Goal: Task Accomplishment & Management: Manage account settings

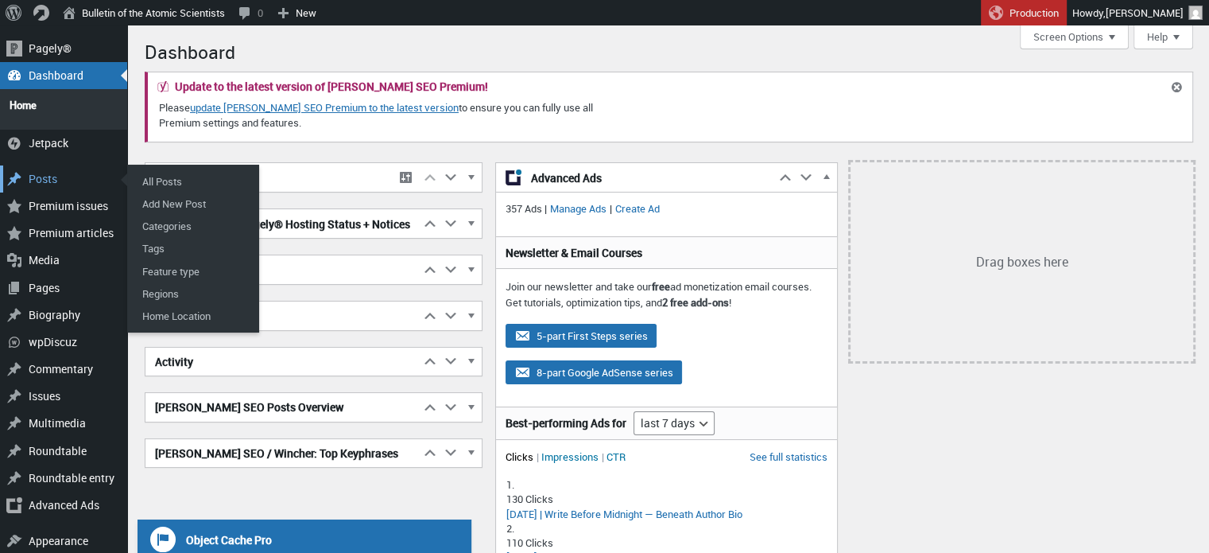
click at [63, 174] on div "Posts" at bounding box center [63, 178] width 127 height 27
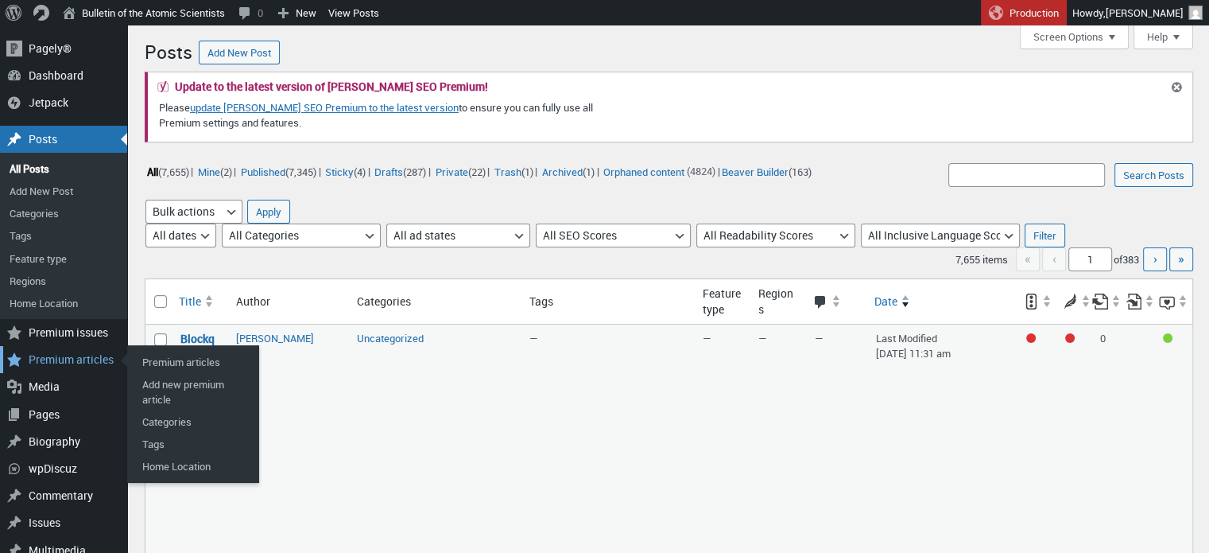
click at [53, 356] on div "Premium articles" at bounding box center [63, 359] width 127 height 27
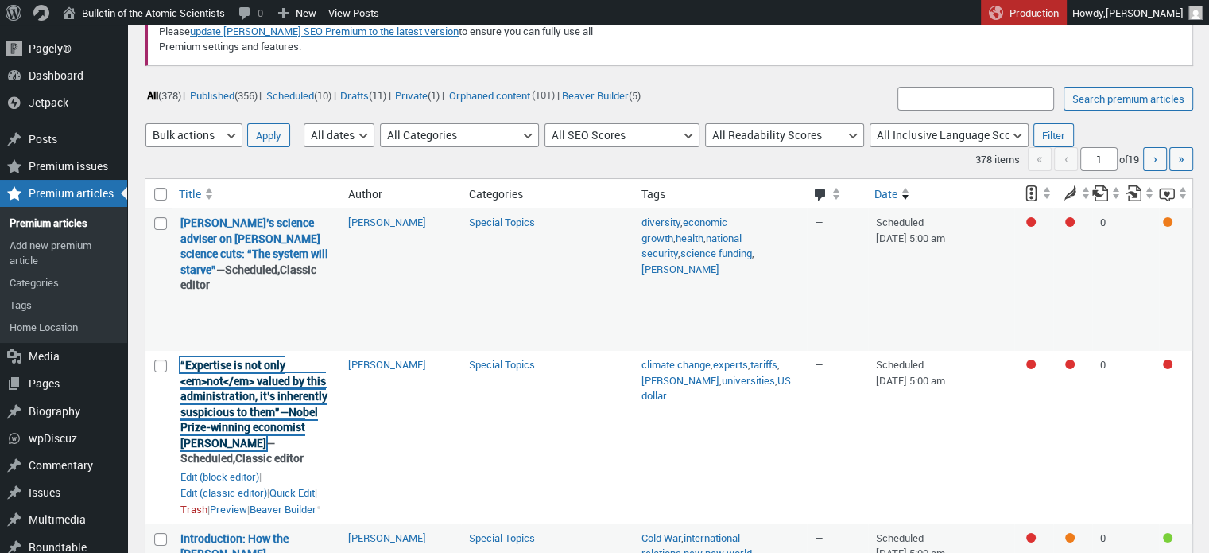
scroll to position [19, 0]
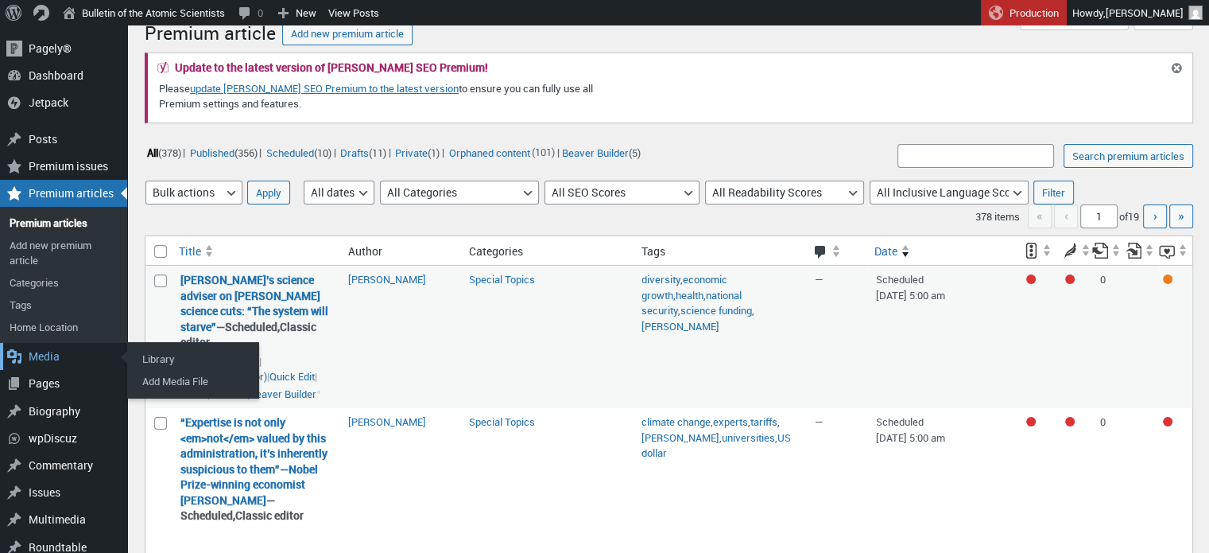
click at [54, 362] on div "Media" at bounding box center [63, 356] width 127 height 27
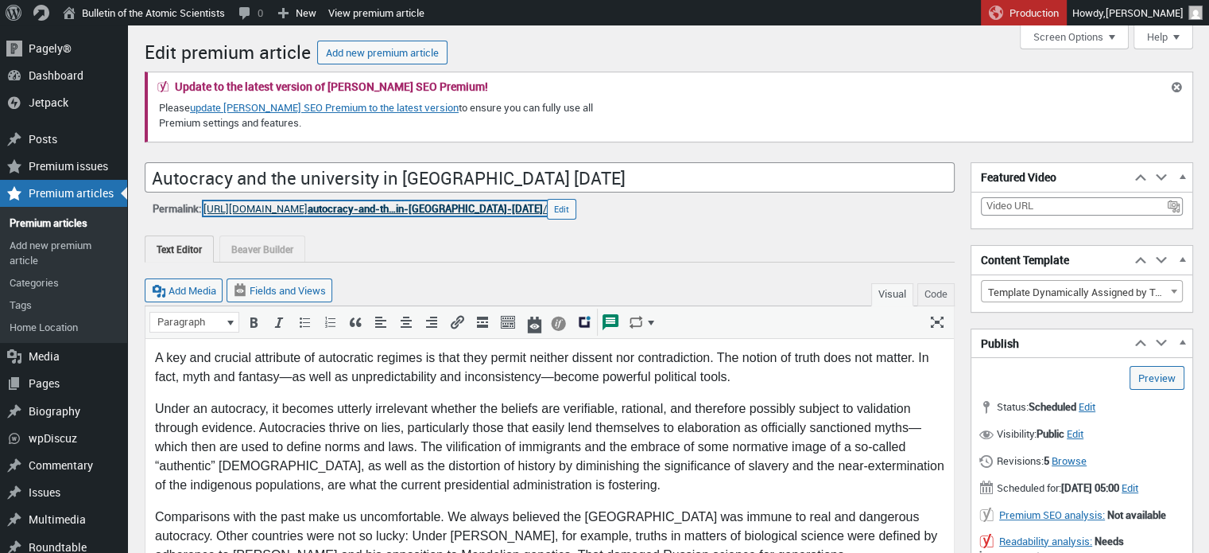
click at [528, 203] on span "autocracy-and-th…in-america-today" at bounding box center [425, 208] width 235 height 14
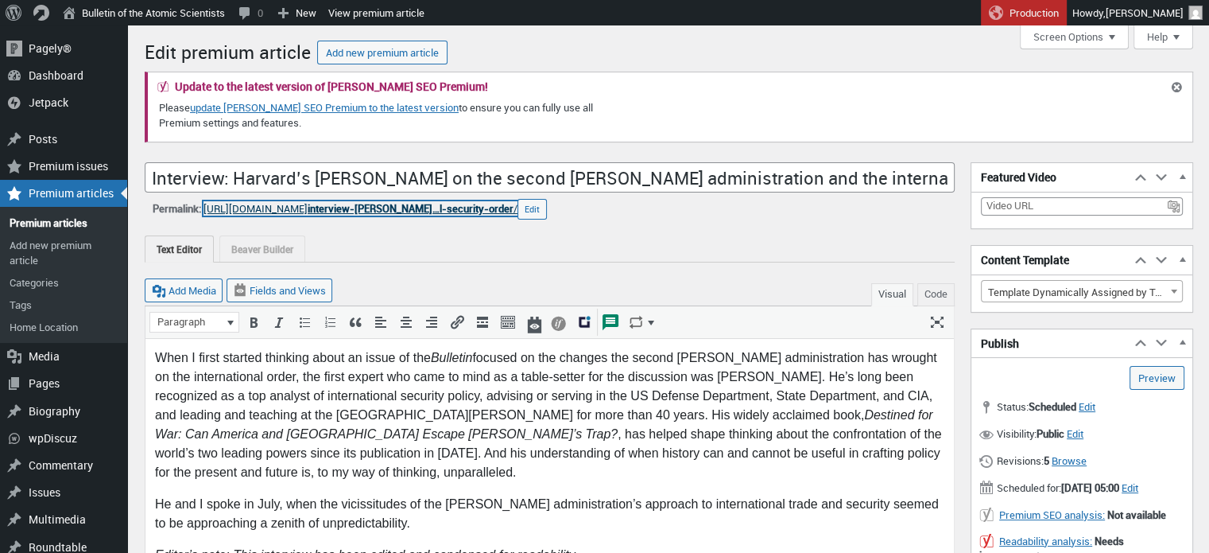
click at [502, 210] on span "interview-harvar…l-security-order" at bounding box center [411, 208] width 206 height 14
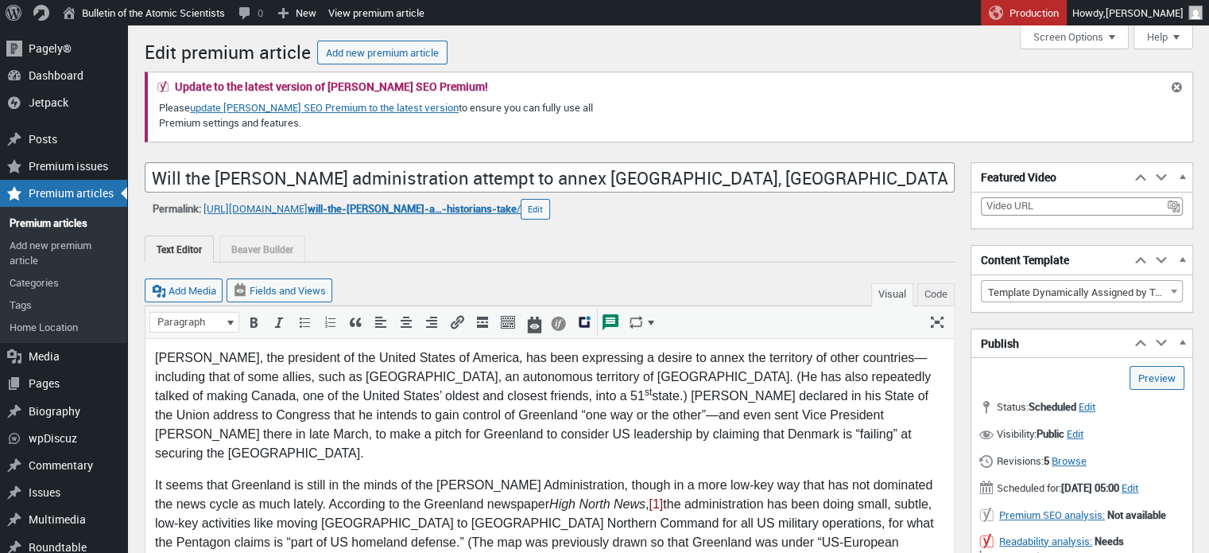
scroll to position [11, 0]
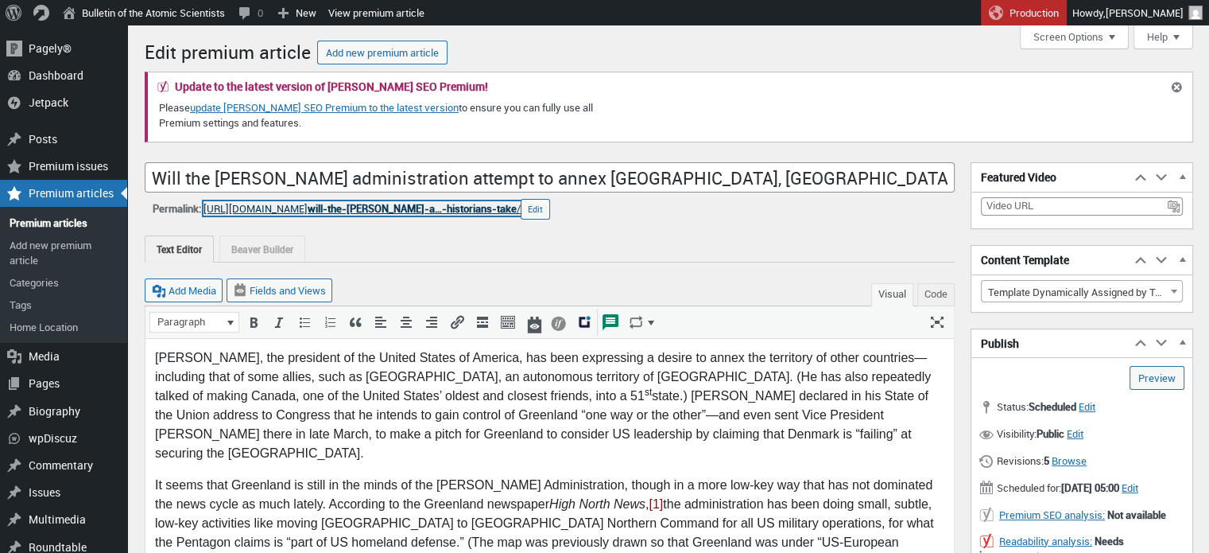
click at [517, 209] on span "will-the-trump-a…-historians-take" at bounding box center [412, 208] width 209 height 14
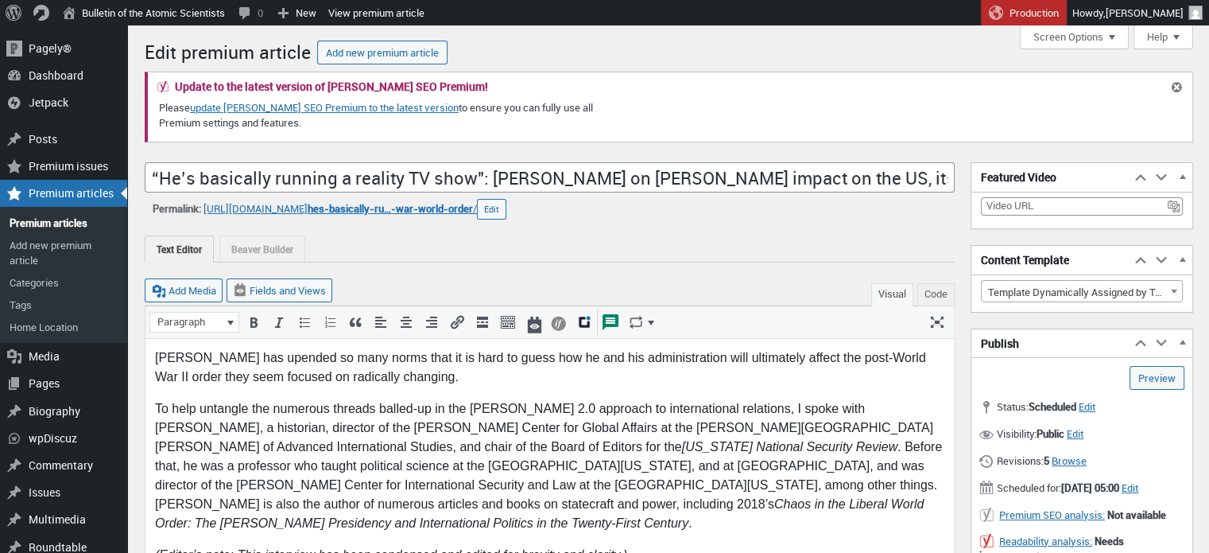
scroll to position [11, 0]
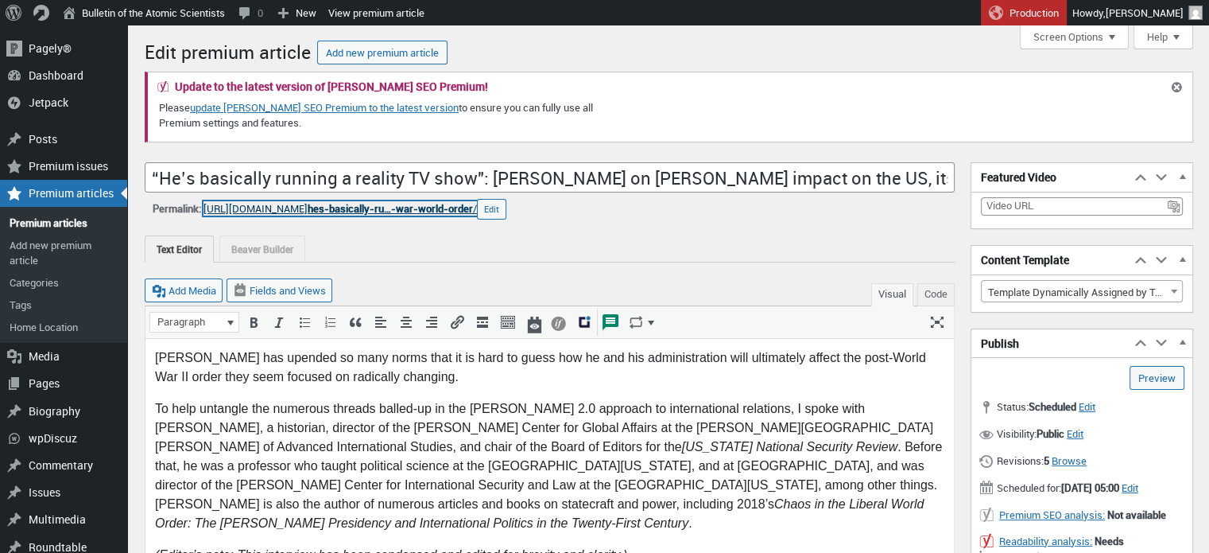
click at [473, 201] on span "hes-basically-ru…-war-world-order" at bounding box center [390, 208] width 165 height 14
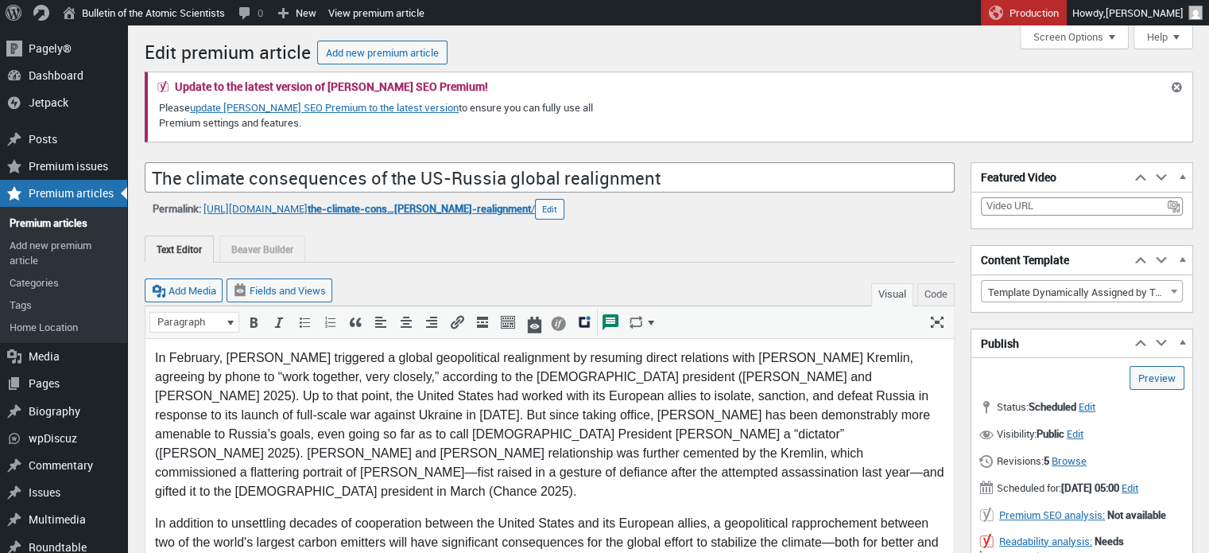
scroll to position [11, 0]
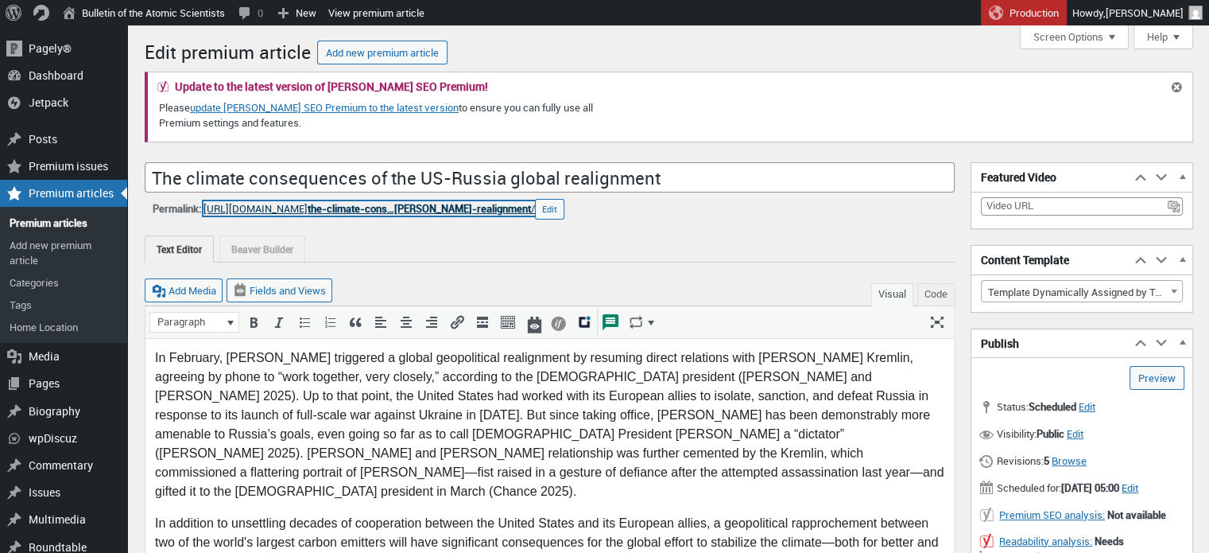
click at [513, 203] on span "the-climate-cons…obal-realignment" at bounding box center [419, 208] width 223 height 14
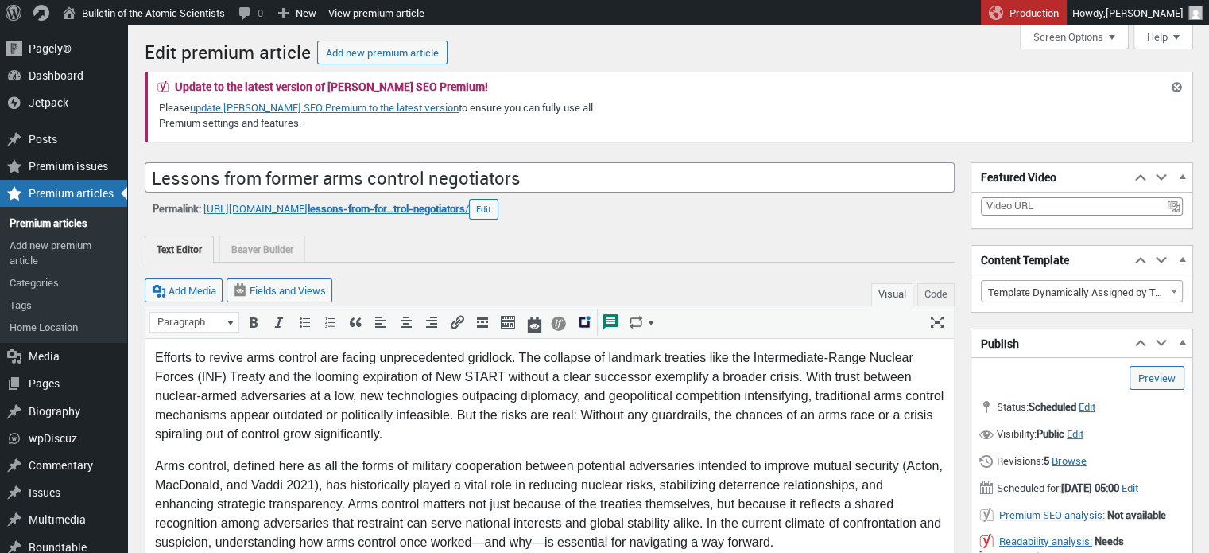
scroll to position [11, 0]
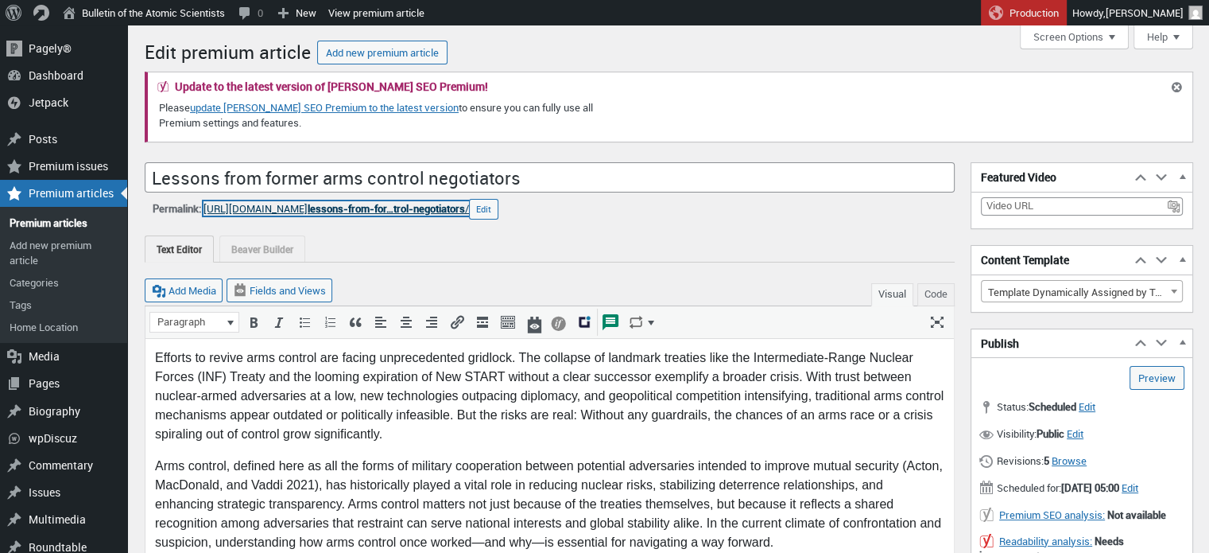
click at [454, 212] on span "lessons-from-for…trol-negotiators" at bounding box center [386, 208] width 157 height 14
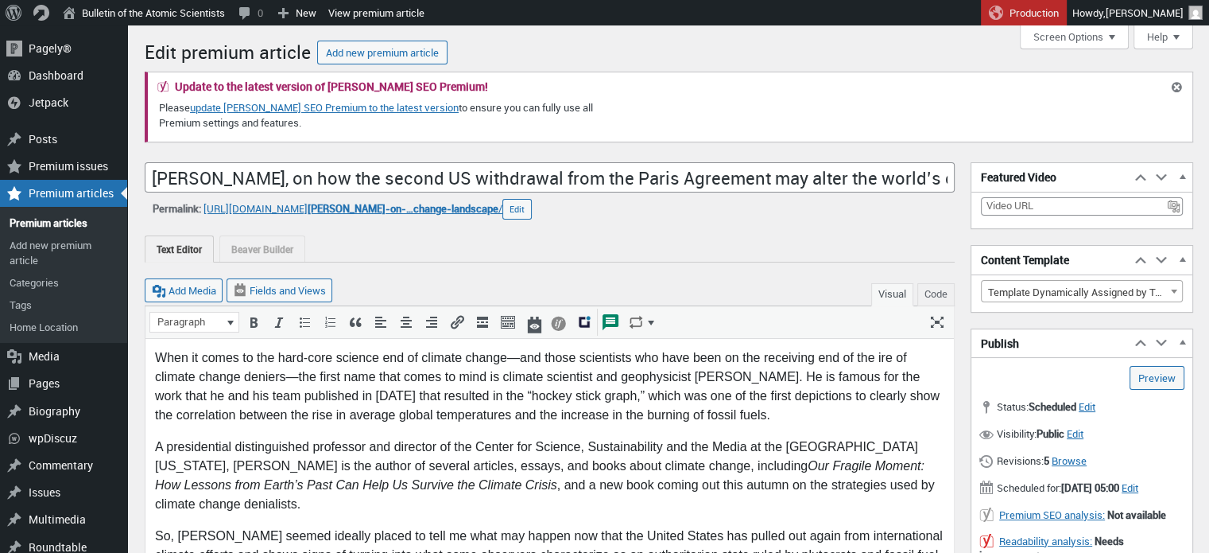
scroll to position [11, 0]
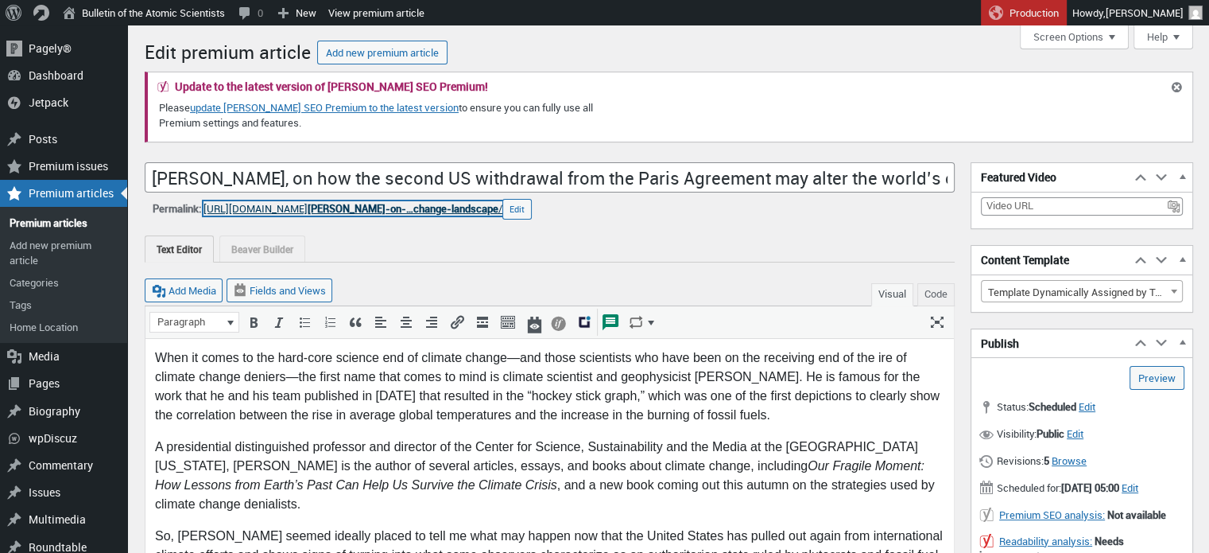
click at [449, 213] on span "michael-mann-on-…change-landscape" at bounding box center [403, 208] width 191 height 14
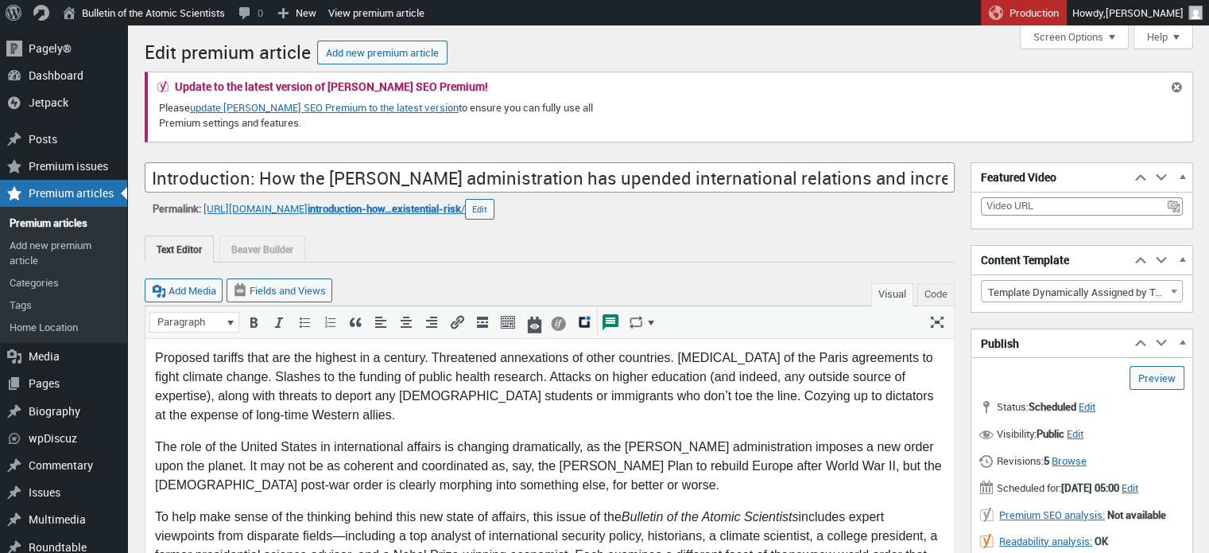
scroll to position [11, 0]
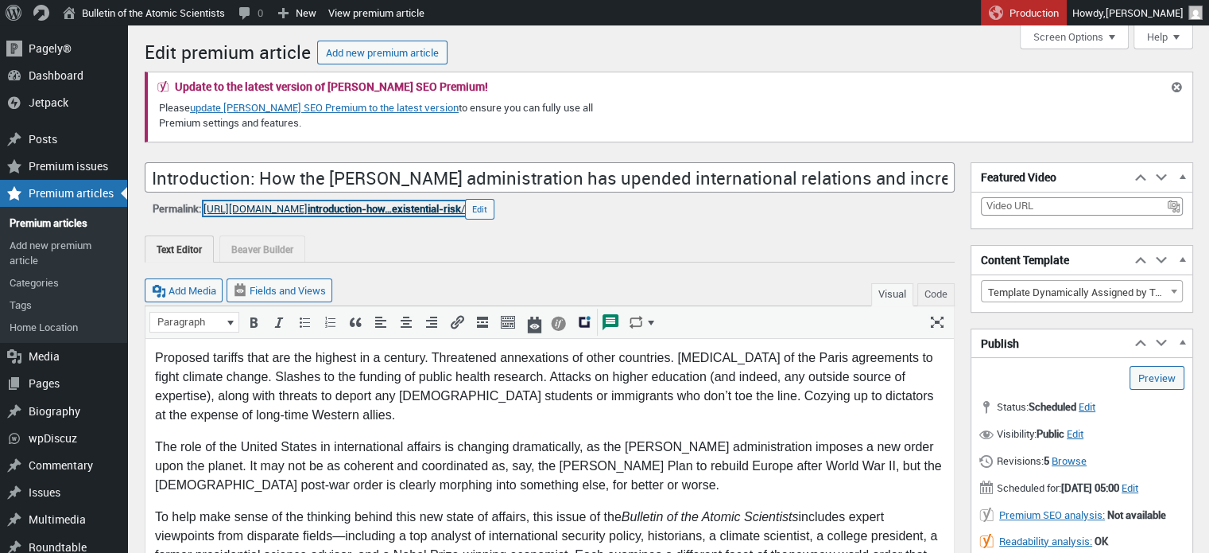
click at [461, 211] on span "introduction-how…existential-risk" at bounding box center [384, 208] width 153 height 14
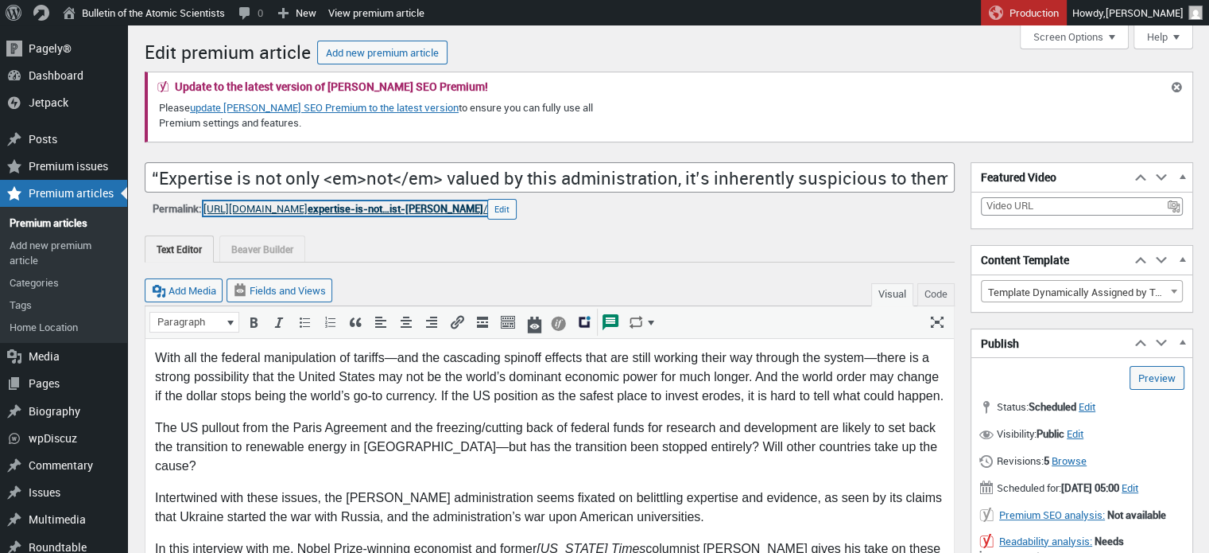
click at [471, 205] on span "expertise-is-not…ist-paul-krugman" at bounding box center [396, 208] width 176 height 14
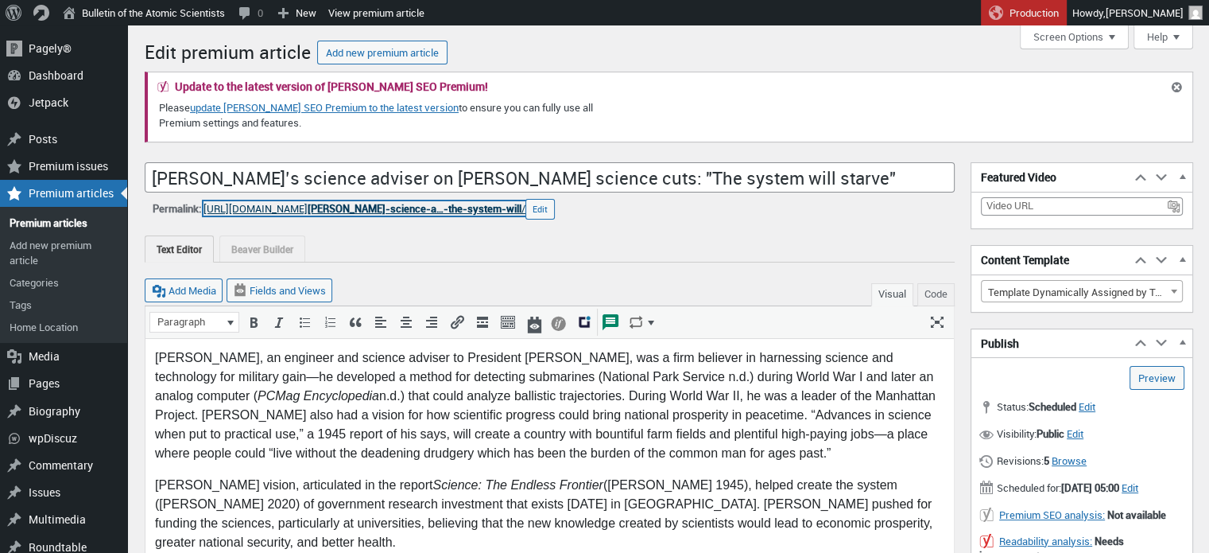
drag, startPoint x: 493, startPoint y: 210, endPoint x: 440, endPoint y: 209, distance: 52.5
click at [440, 209] on span "obamas-science-a…-the-system-will" at bounding box center [415, 208] width 214 height 14
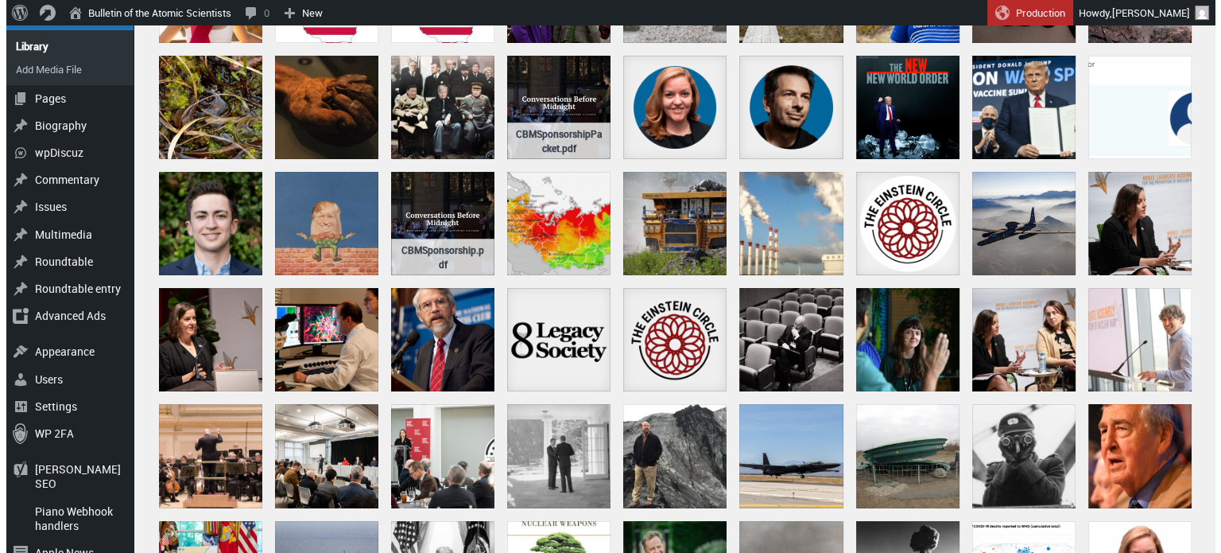
scroll to position [219, 0]
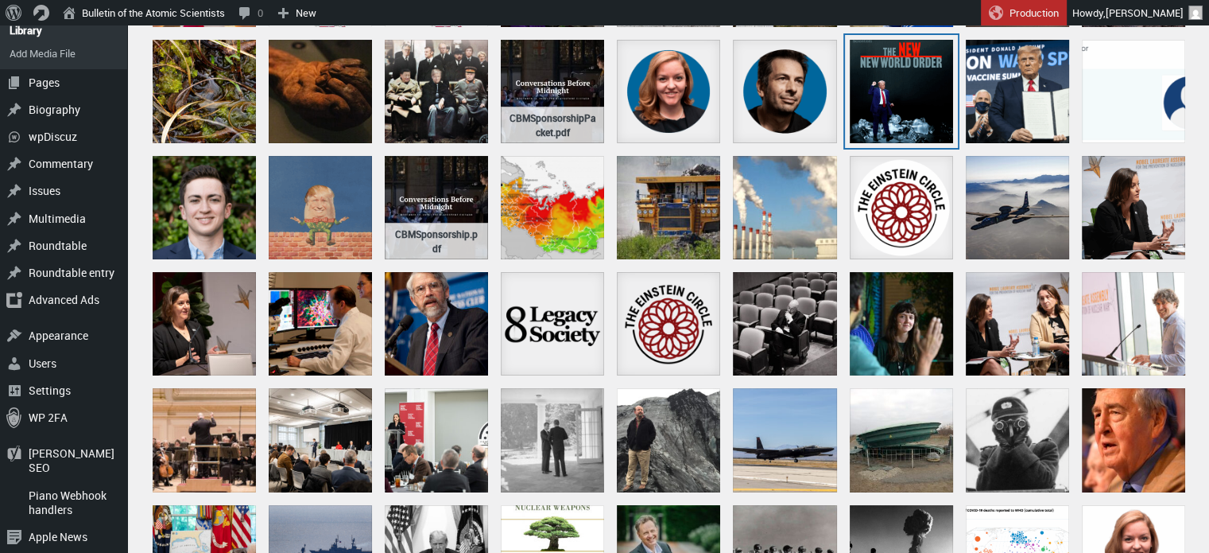
click at [895, 118] on div "bulletin-september2025-cover-FINAL" at bounding box center [901, 91] width 103 height 103
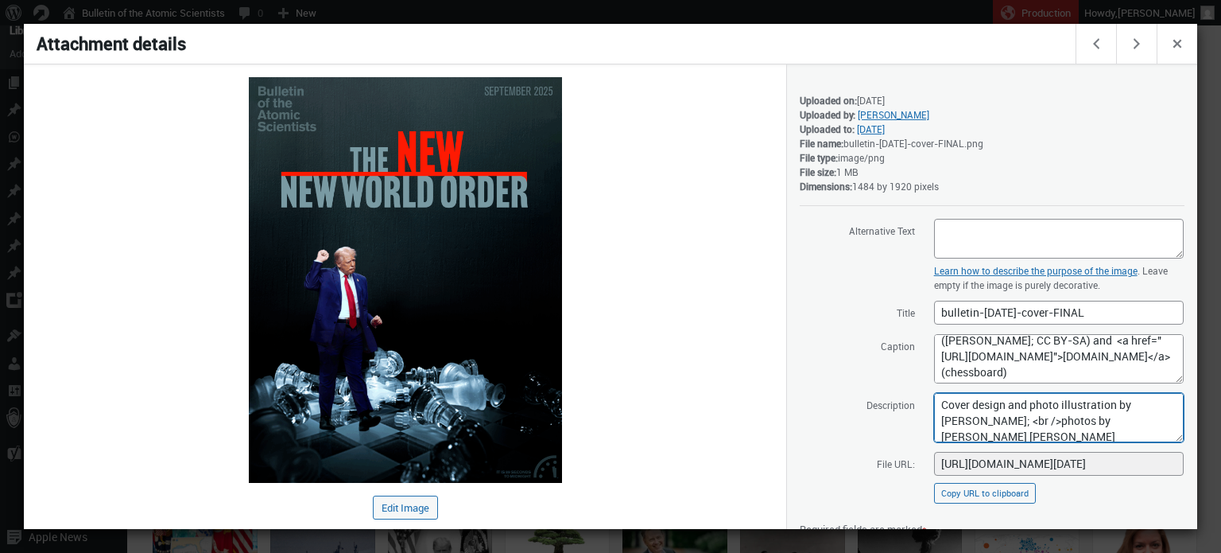
drag, startPoint x: 1100, startPoint y: 432, endPoint x: 915, endPoint y: 378, distance: 193.2
click at [915, 378] on div "Alternative Text Learn how to describe the purpose of the image (opens in a new…" at bounding box center [992, 444] width 385 height 452
